Goal: Information Seeking & Learning: Learn about a topic

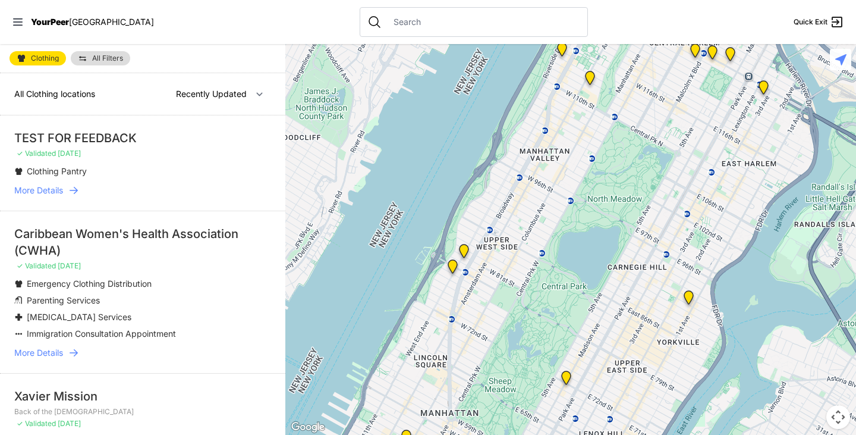
click at [58, 193] on span "More Details" at bounding box center [38, 190] width 49 height 12
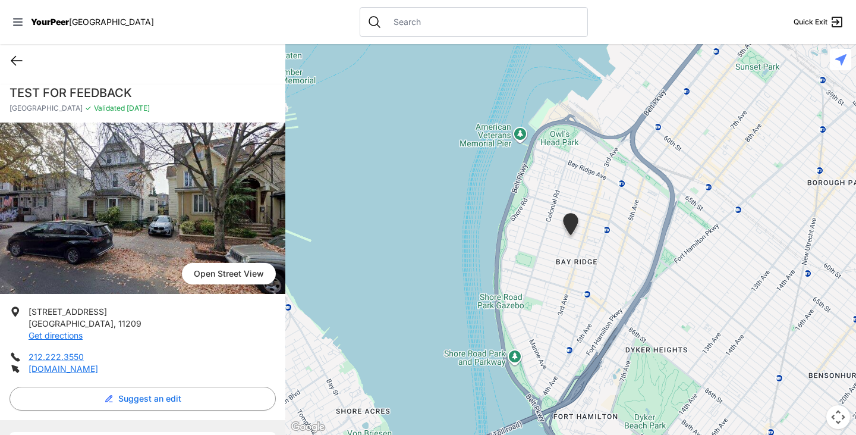
click at [15, 59] on icon at bounding box center [17, 61] width 14 height 14
select select "recentlyUpdated"
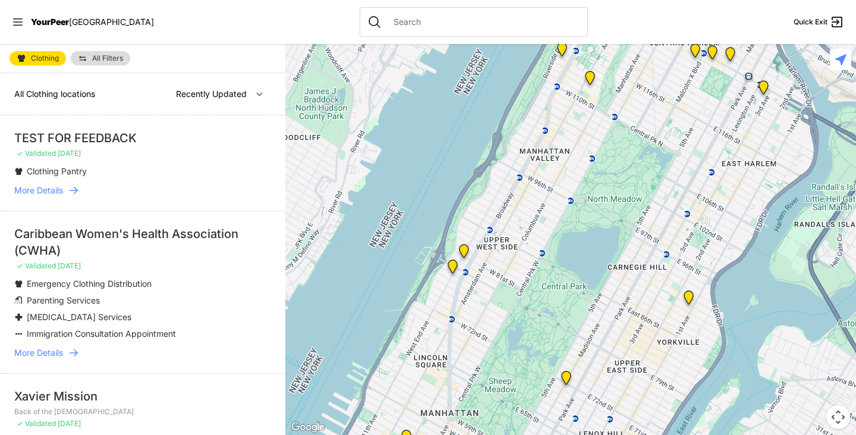
click at [55, 353] on span "More Details" at bounding box center [38, 353] width 49 height 12
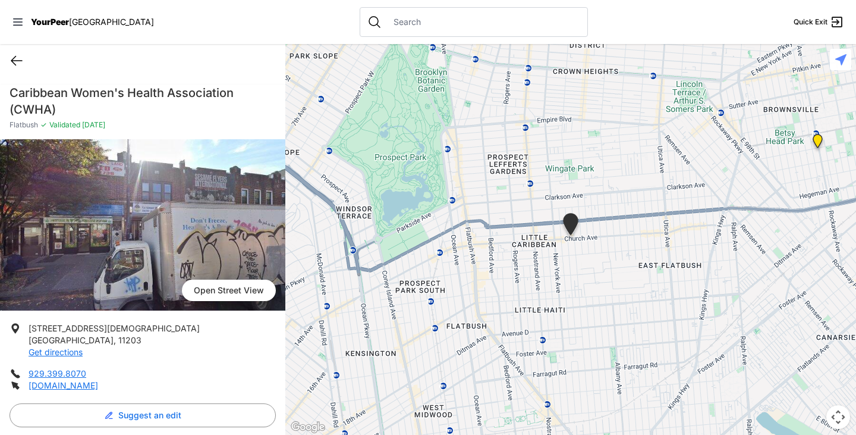
click at [20, 59] on icon at bounding box center [17, 61] width 14 height 14
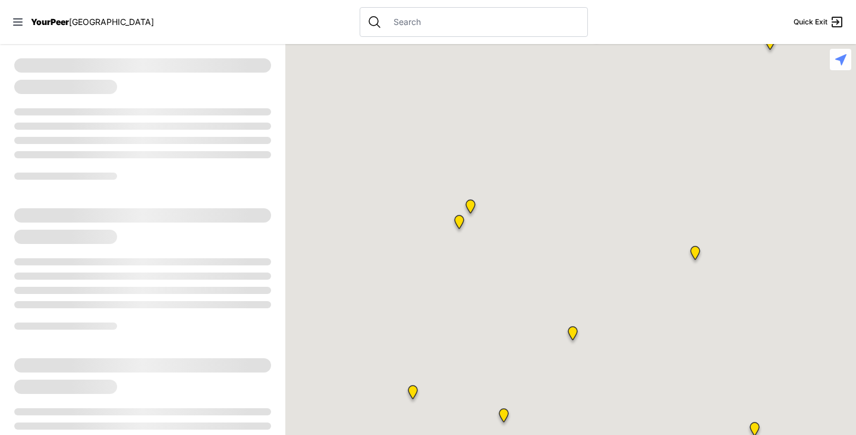
select select "recentlyUpdated"
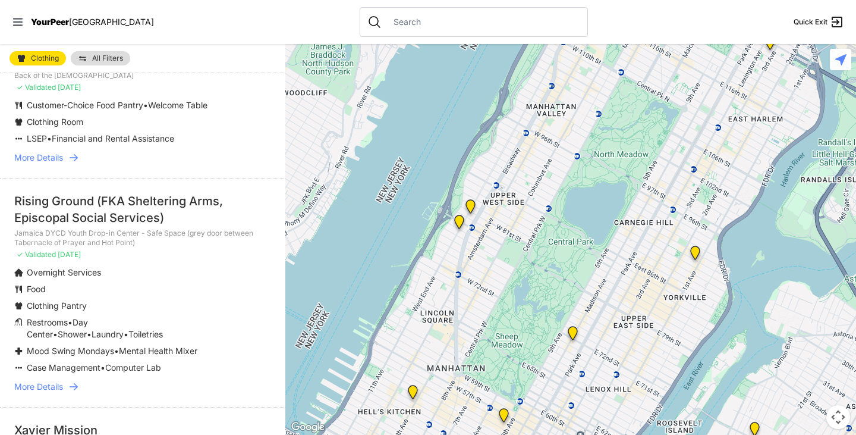
scroll to position [357, 0]
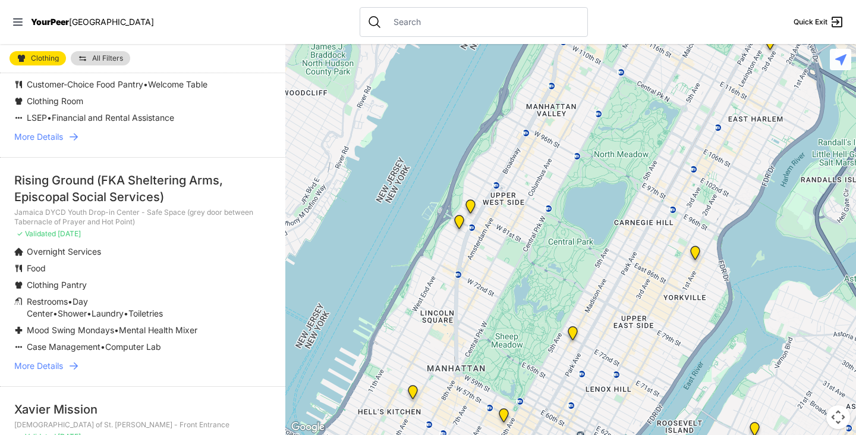
click at [46, 143] on span "More Details" at bounding box center [38, 137] width 49 height 12
